Goal: Information Seeking & Learning: Learn about a topic

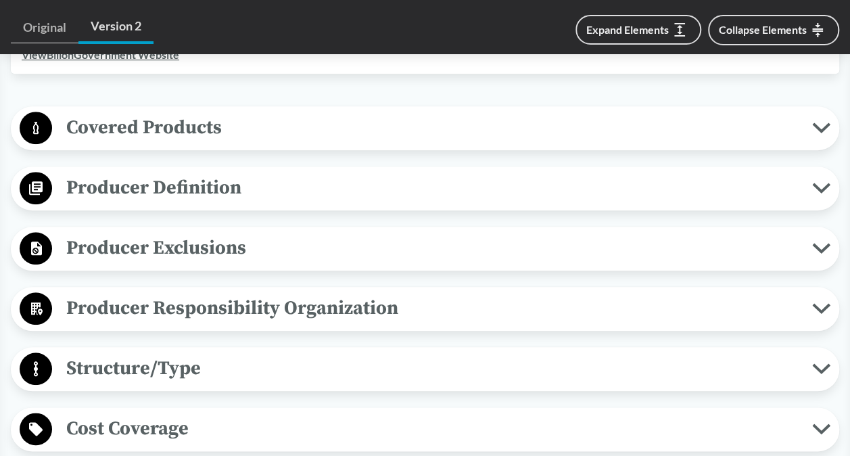
scroll to position [552, 0]
click at [350, 129] on span "Covered Products" at bounding box center [432, 127] width 760 height 30
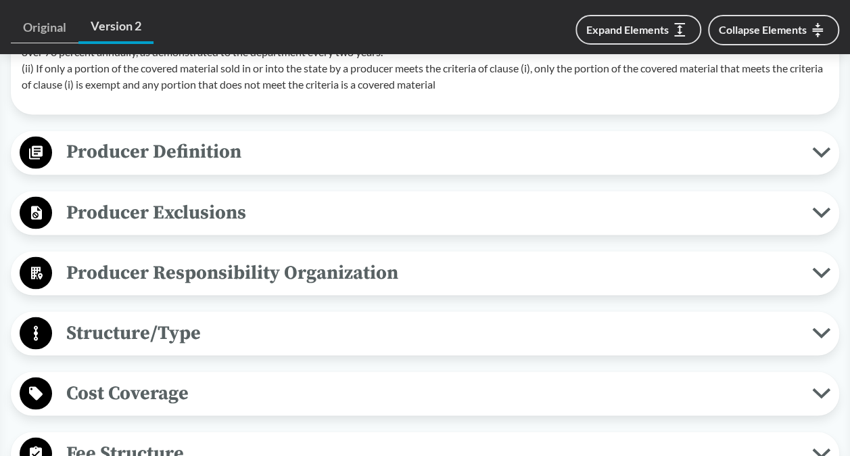
scroll to position [1105, 0]
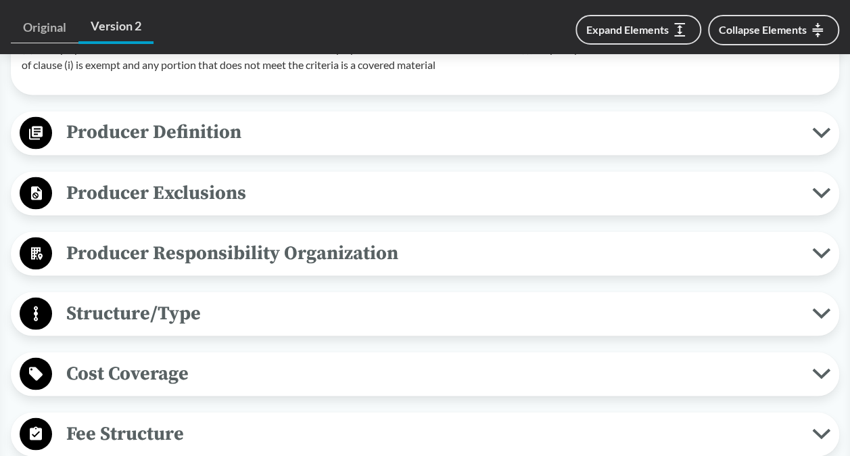
click at [256, 126] on span "Producer Definition" at bounding box center [432, 132] width 760 height 30
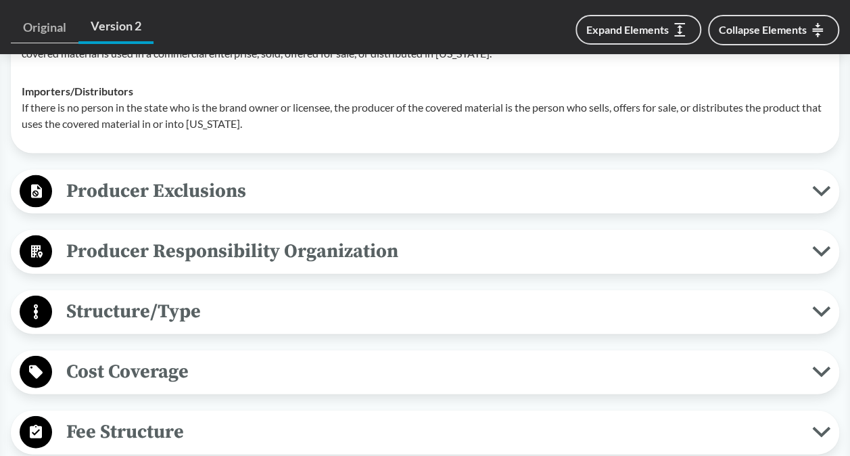
scroll to position [1331, 0]
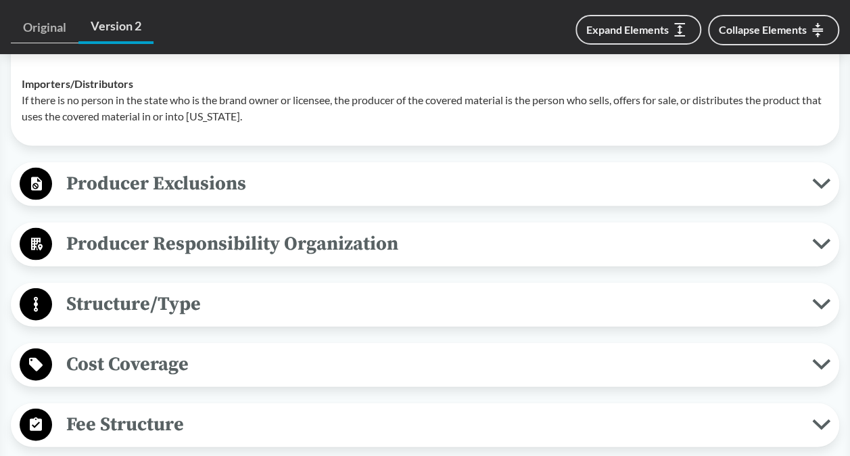
click at [364, 168] on span "Producer Exclusions" at bounding box center [432, 183] width 760 height 30
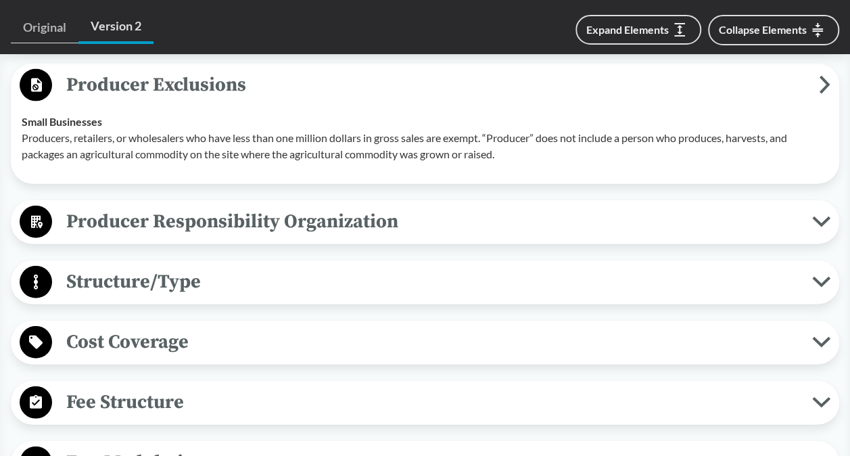
scroll to position [1402, 0]
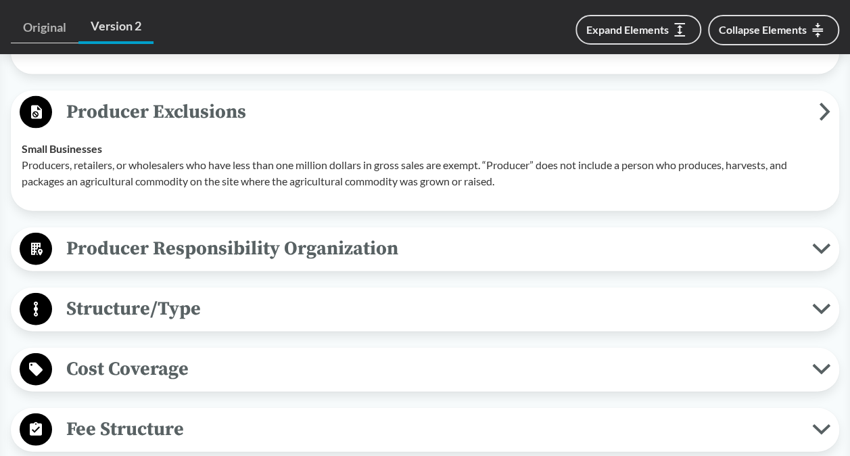
click at [481, 238] on span "Producer Responsibility Organization" at bounding box center [432, 248] width 760 height 30
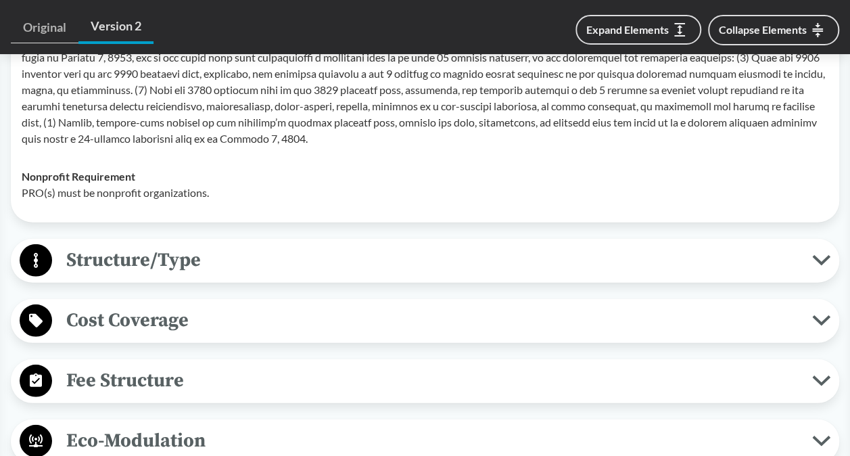
scroll to position [1734, 0]
click at [423, 251] on span "Structure/Type" at bounding box center [432, 259] width 760 height 30
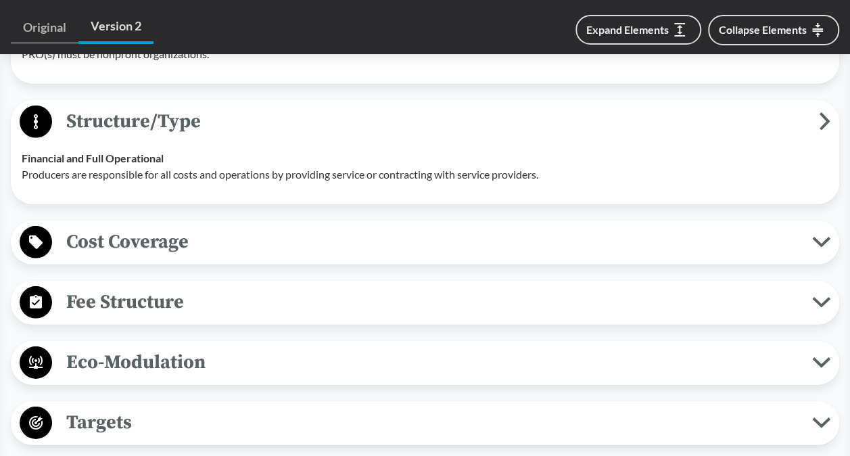
scroll to position [1873, 0]
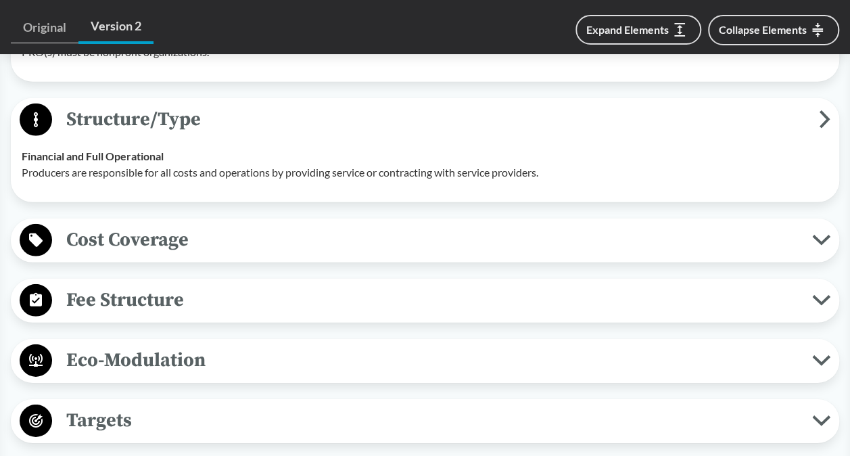
click at [385, 239] on span "Cost Coverage" at bounding box center [432, 239] width 760 height 30
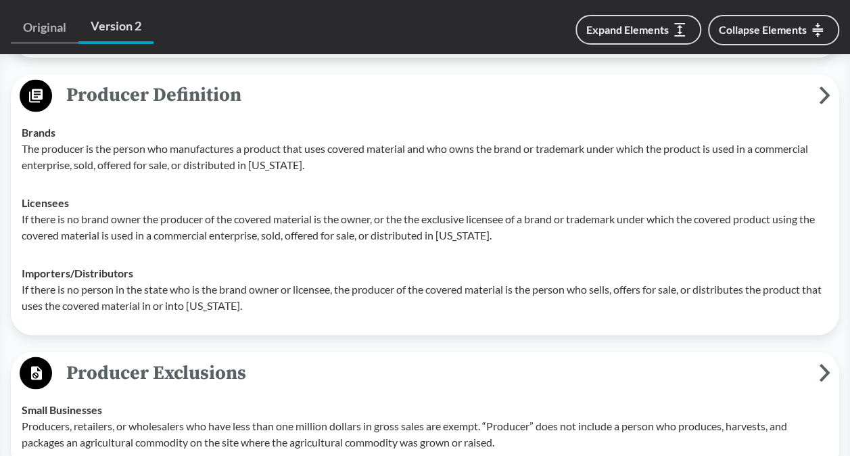
scroll to position [1148, 0]
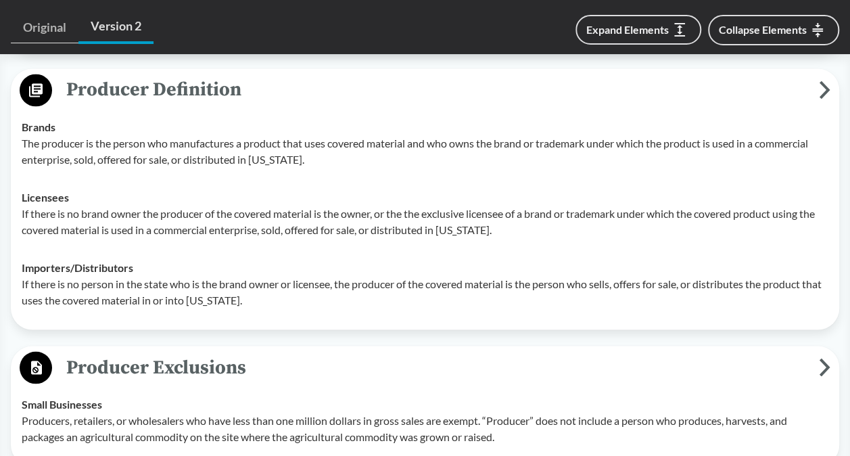
drag, startPoint x: 351, startPoint y: 164, endPoint x: 207, endPoint y: 185, distance: 146.1
click at [207, 185] on td "Licensees If there is no brand owner the producer of the covered material is th…" at bounding box center [425, 213] width 818 height 70
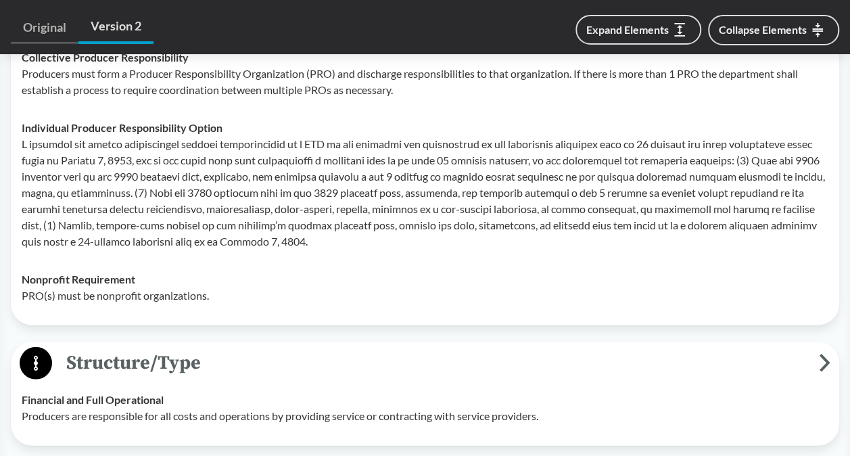
scroll to position [1631, 0]
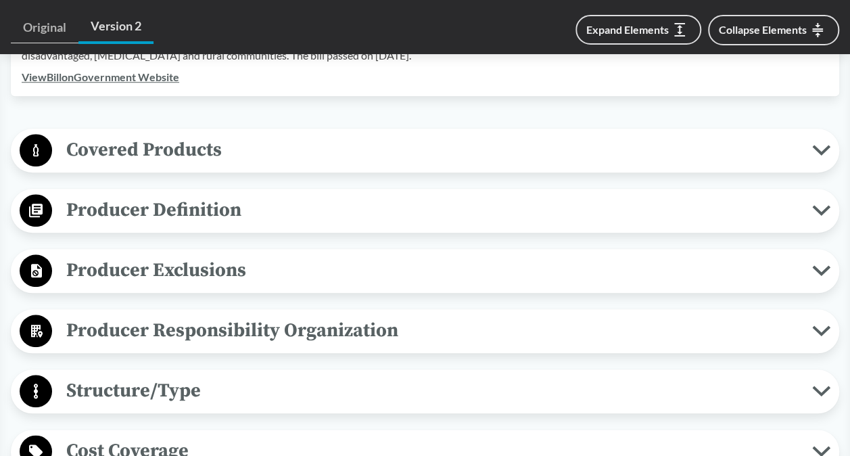
scroll to position [534, 0]
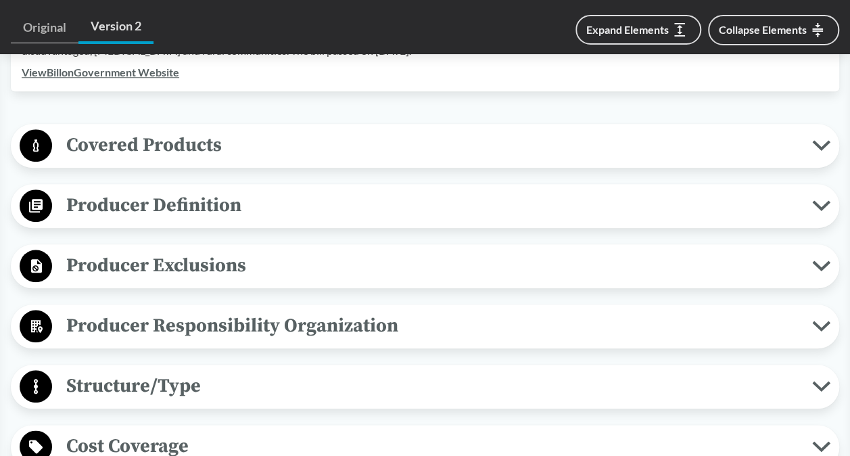
click at [591, 147] on span "Covered Products" at bounding box center [432, 145] width 760 height 30
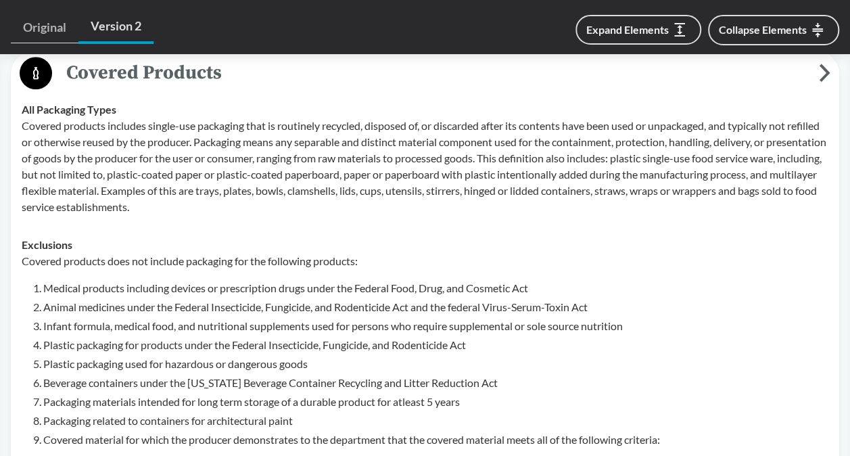
scroll to position [605, 0]
